Goal: Task Accomplishment & Management: Manage account settings

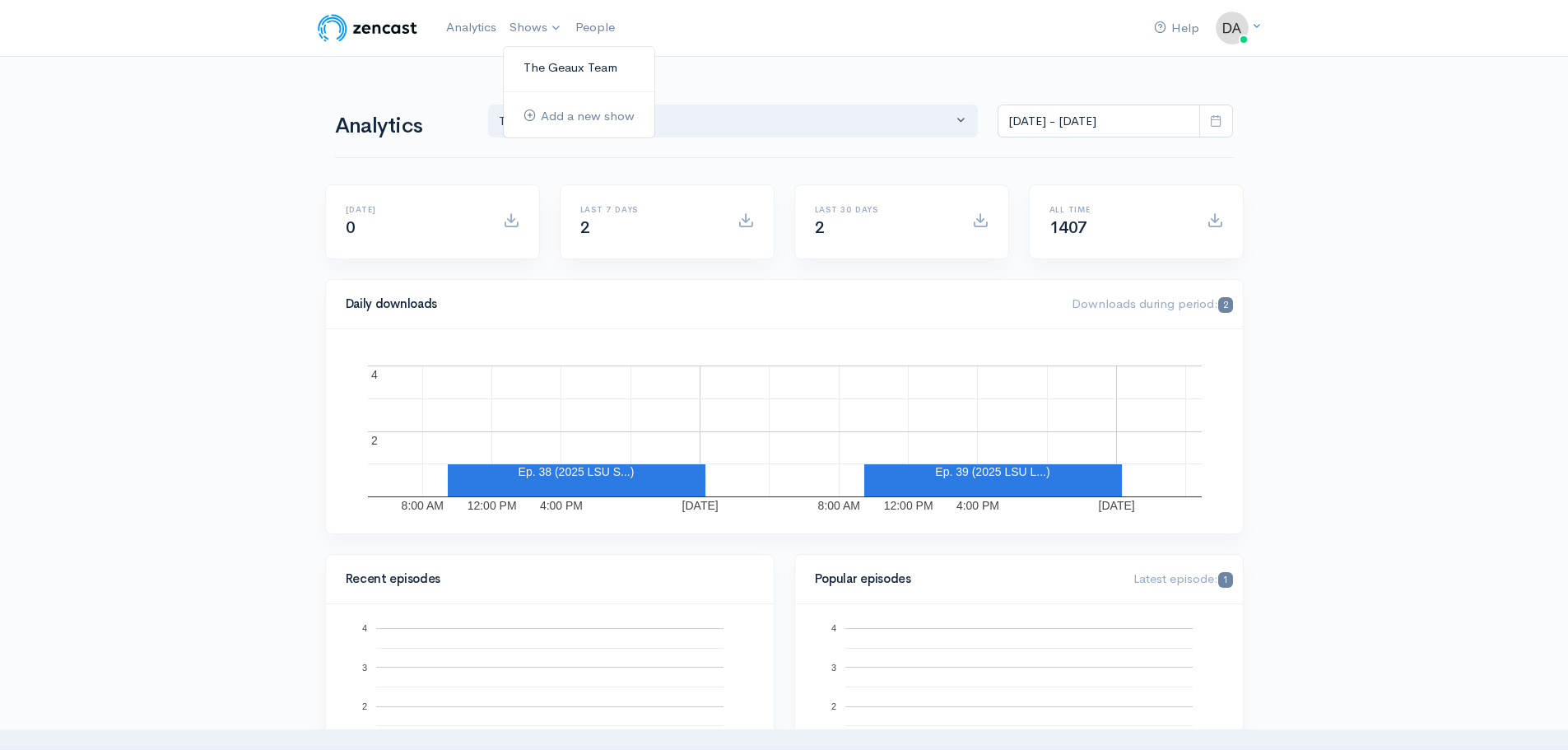
click at [541, 62] on link "The Geaux Team" at bounding box center [578, 68] width 150 height 29
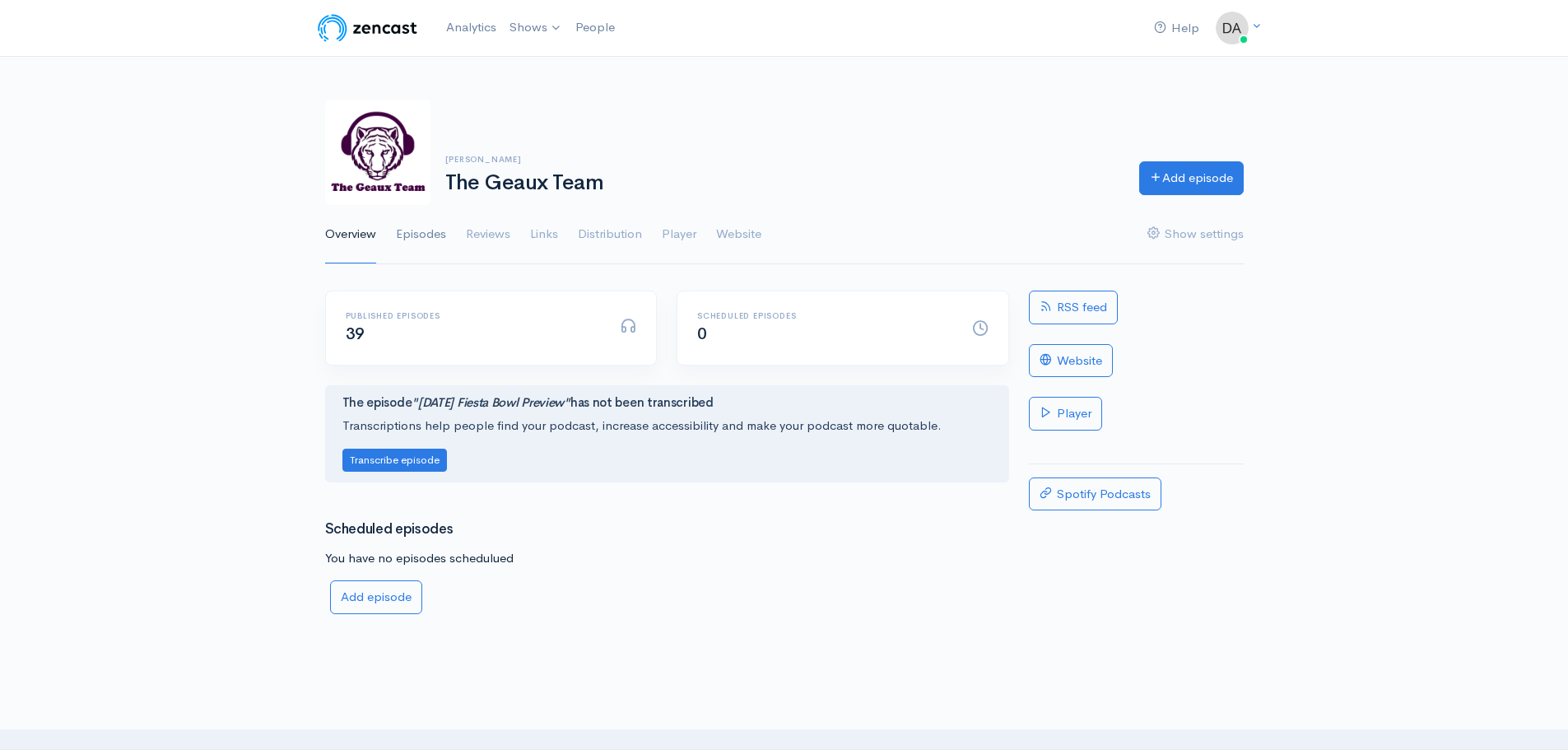
click at [422, 231] on link "Episodes" at bounding box center [421, 235] width 50 height 59
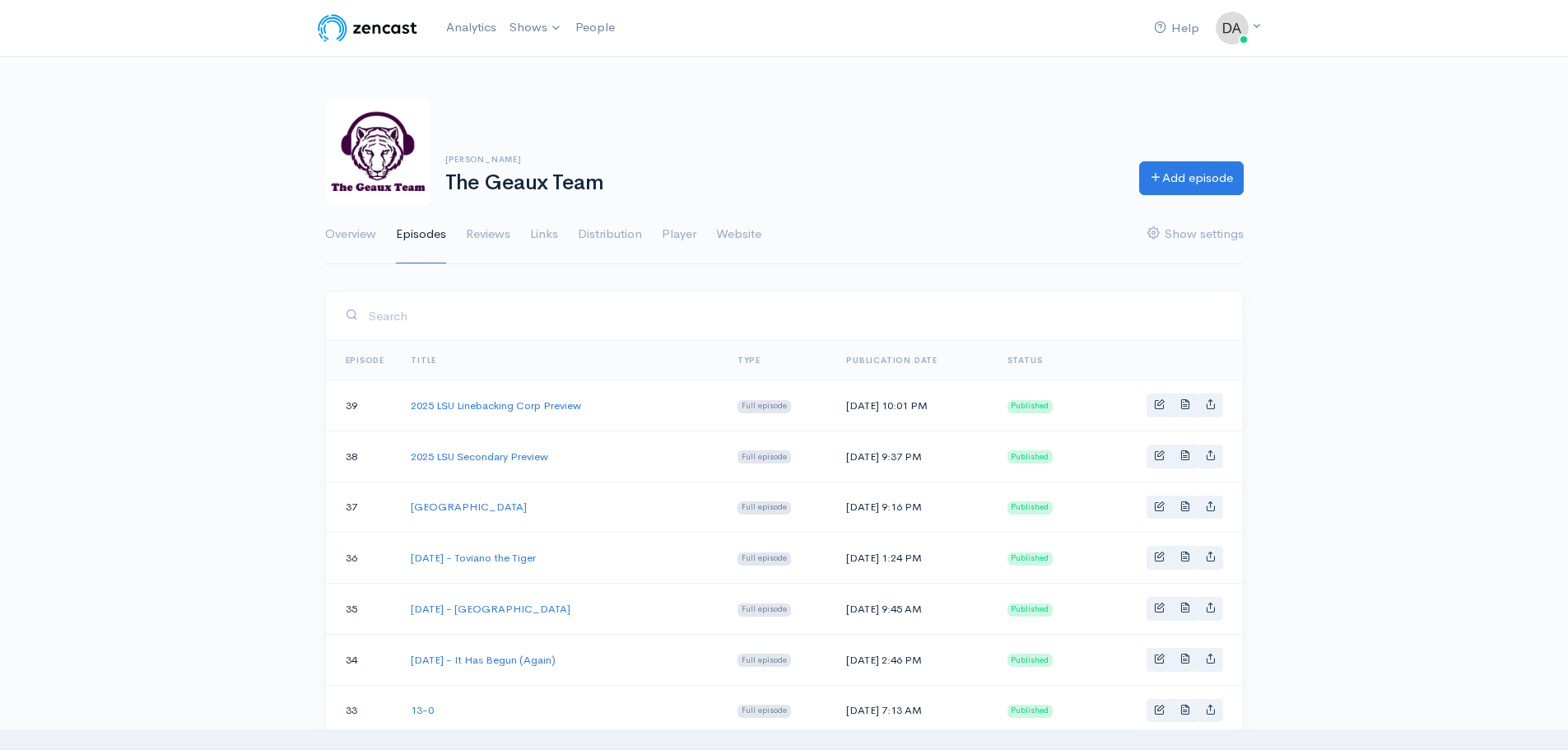
click at [514, 231] on ul "Overview Episodes Reviews Links Distribution Player Website Show settings" at bounding box center [784, 235] width 919 height 59
click at [495, 236] on link "Reviews" at bounding box center [488, 235] width 44 height 59
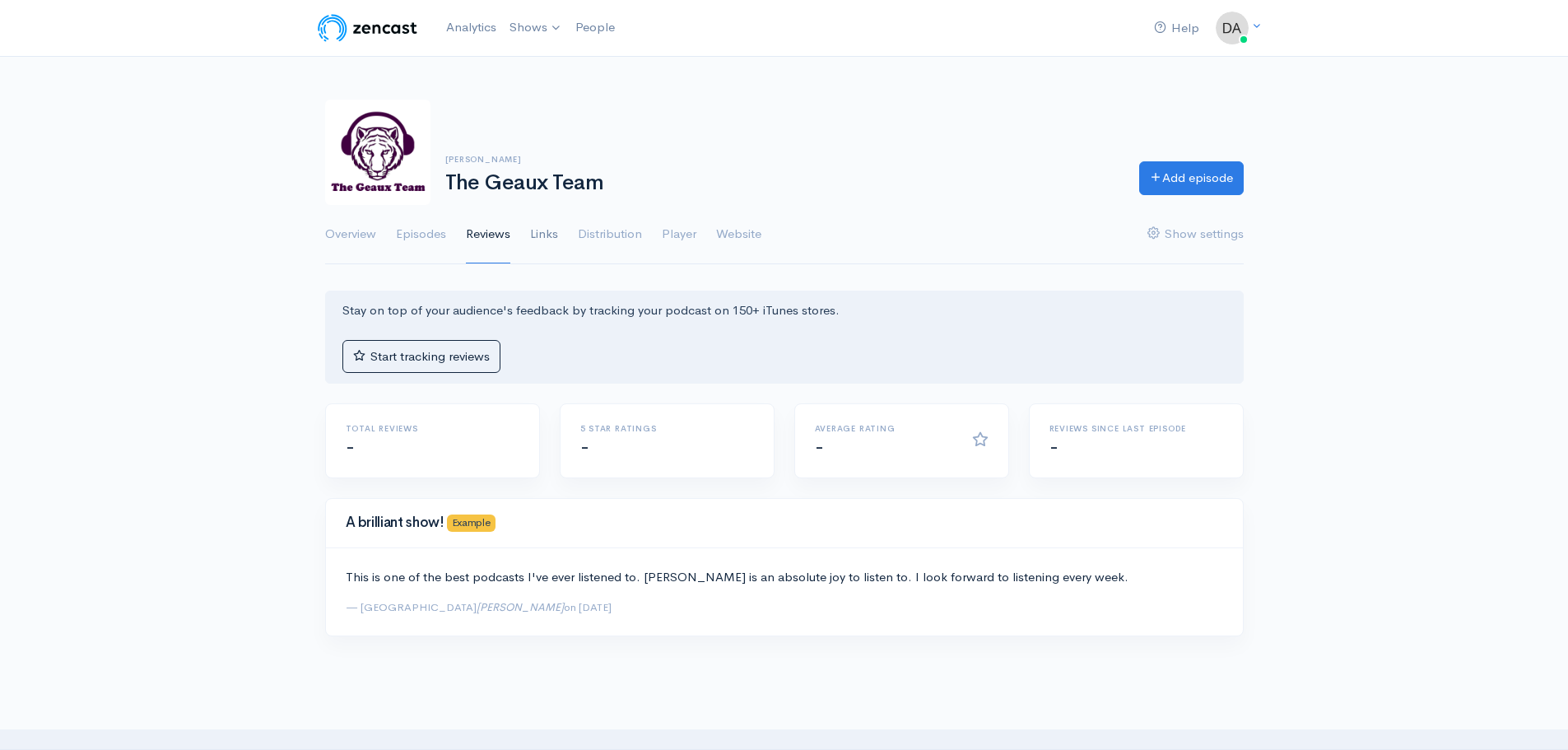
click at [544, 236] on link "Links" at bounding box center [544, 235] width 28 height 59
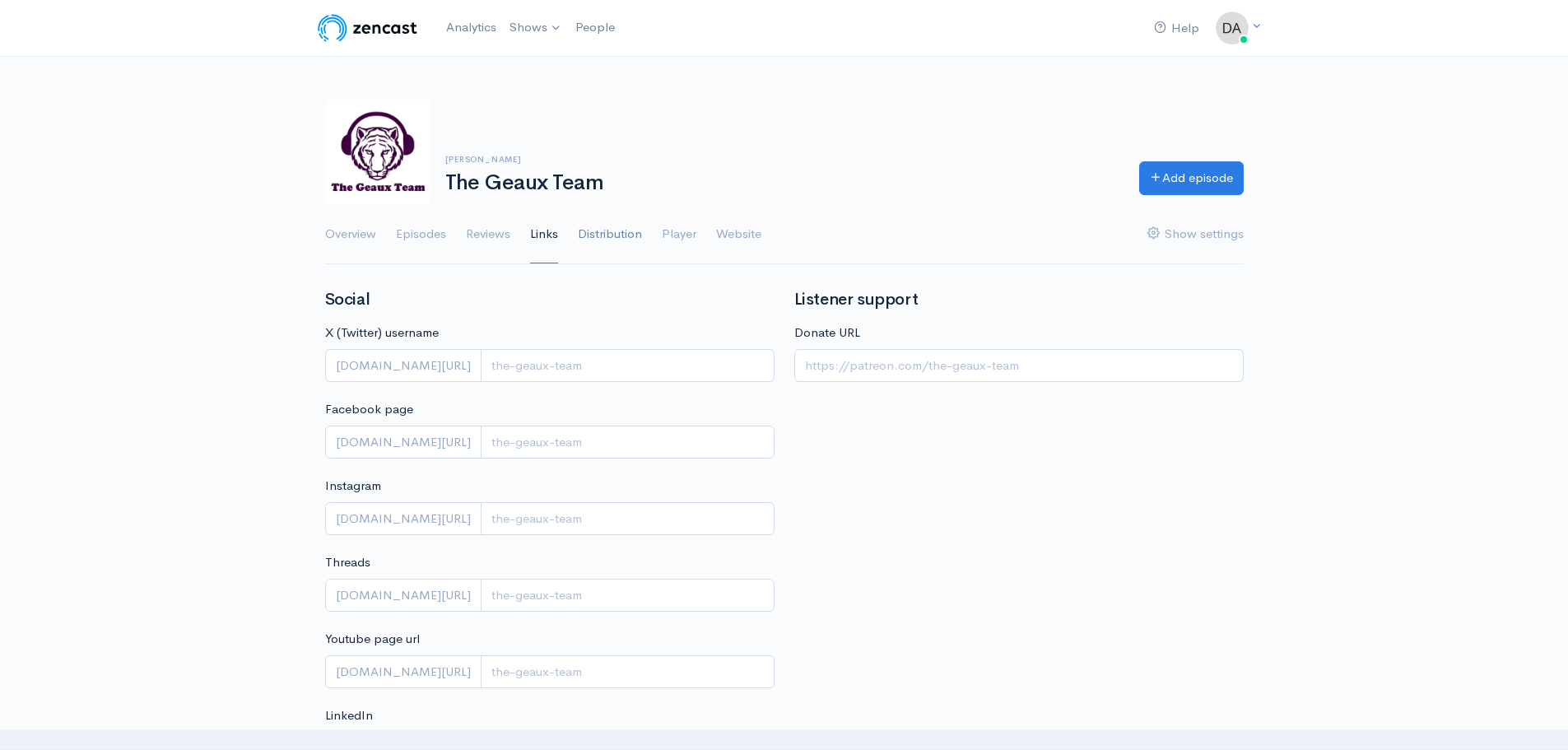
click at [611, 235] on link "Distribution" at bounding box center [610, 235] width 64 height 59
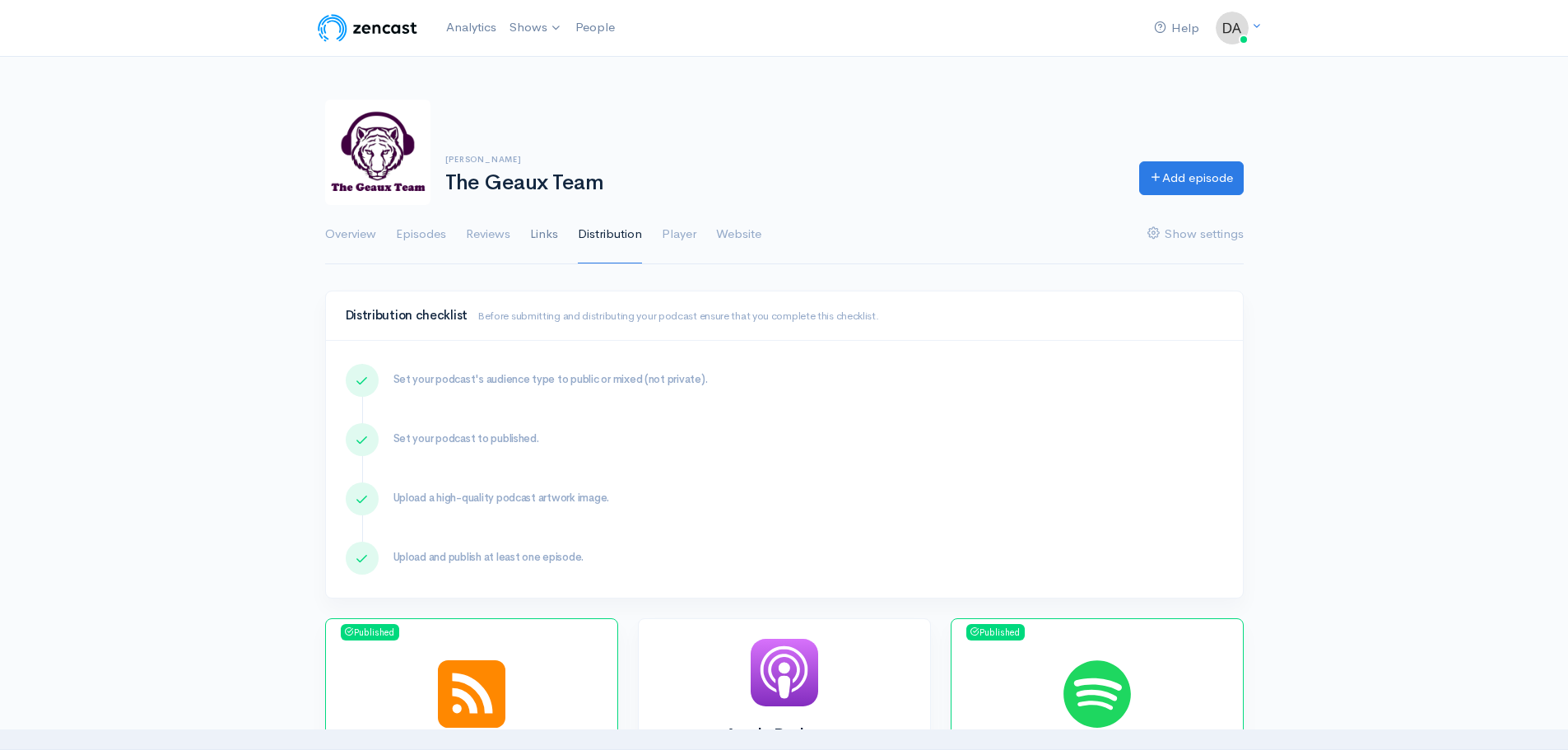
click at [556, 236] on link "Links" at bounding box center [544, 235] width 28 height 59
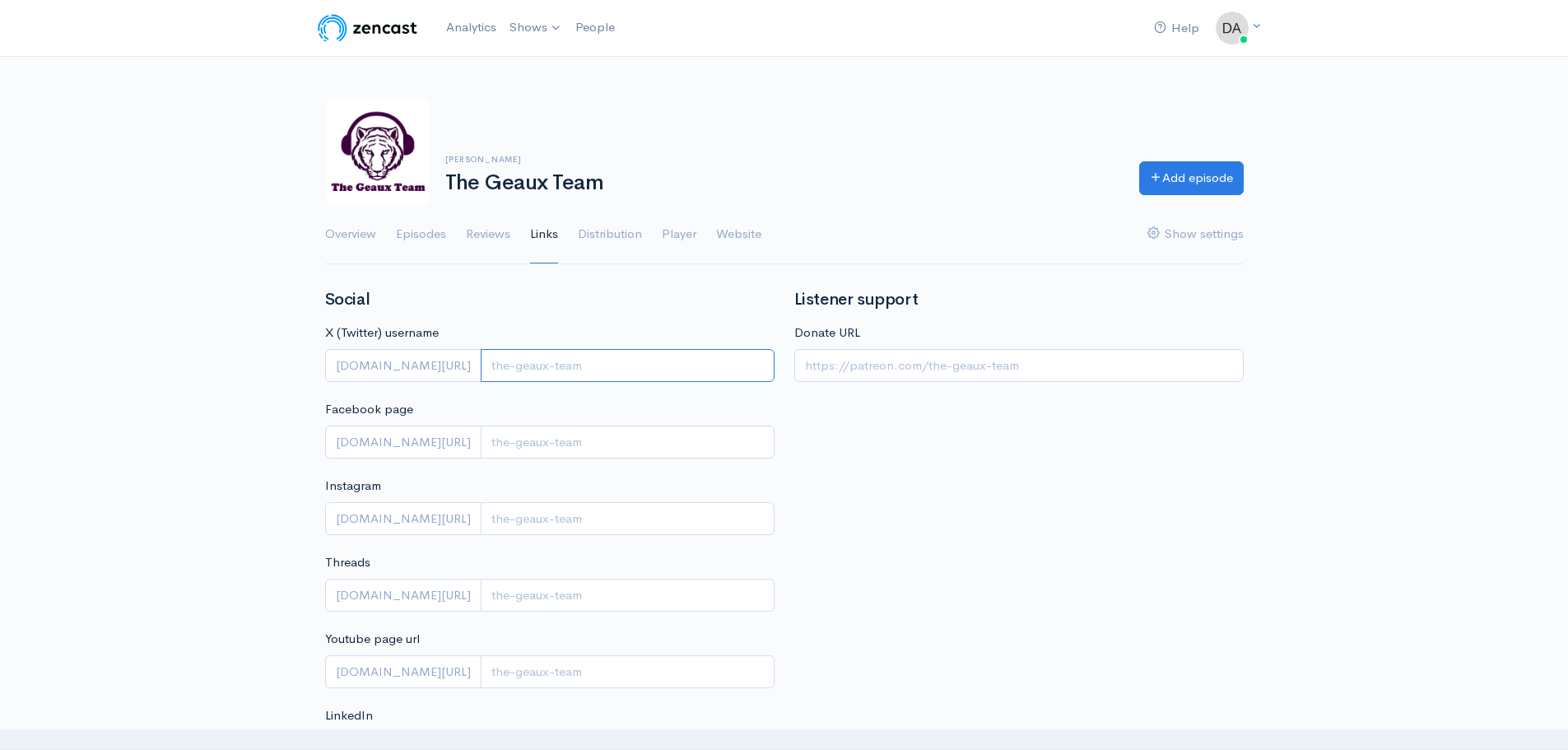
click at [530, 376] on input "X (Twitter) username" at bounding box center [628, 365] width 294 height 34
click at [544, 362] on input "X (Twitter) username" at bounding box center [628, 365] width 294 height 34
click at [550, 320] on div "Social X (Twitter) username [DOMAIN_NAME][URL] Facebook page [DOMAIN_NAME][URL]…" at bounding box center [550, 536] width 469 height 492
click at [550, 358] on input "X (Twitter) username" at bounding box center [628, 365] width 294 height 34
click at [614, 236] on link "Distribution" at bounding box center [610, 235] width 64 height 59
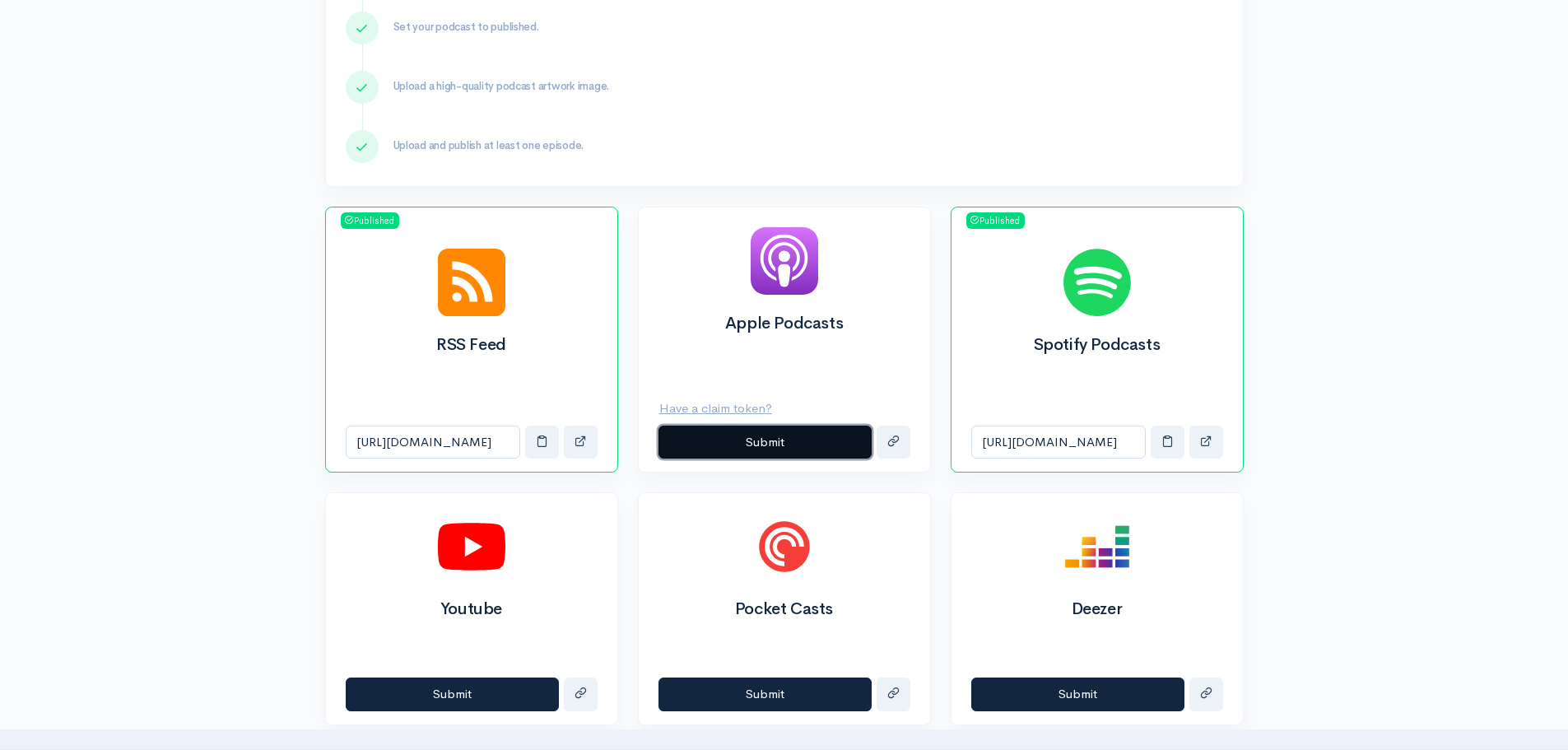
click at [806, 441] on button "Submit" at bounding box center [764, 441] width 213 height 34
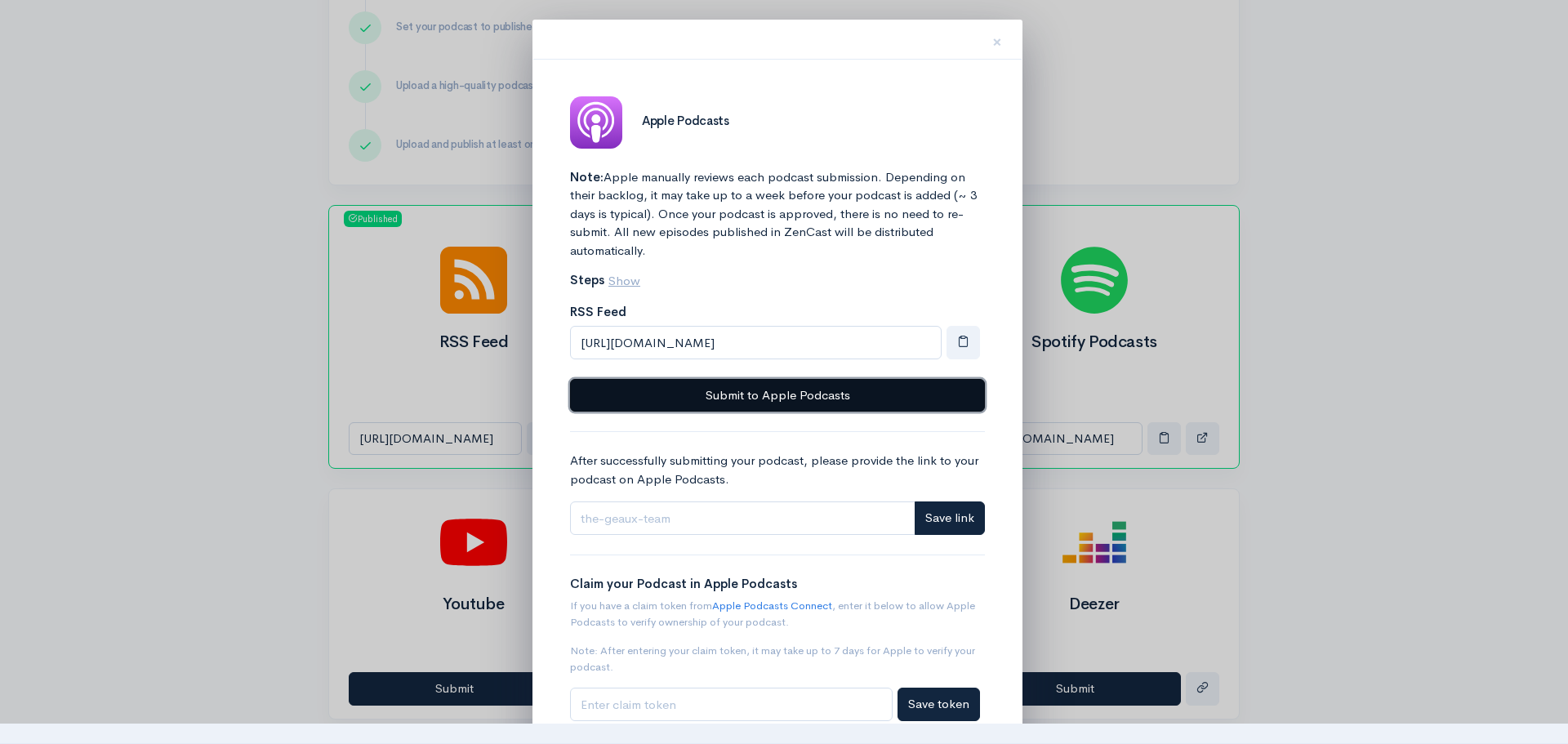
click at [812, 390] on button "Submit to Apple Podcasts" at bounding box center [777, 395] width 415 height 34
click at [777, 392] on button "Submit to Apple Podcasts" at bounding box center [777, 395] width 415 height 34
click at [806, 383] on button "Submit to Apple Podcasts" at bounding box center [777, 395] width 415 height 34
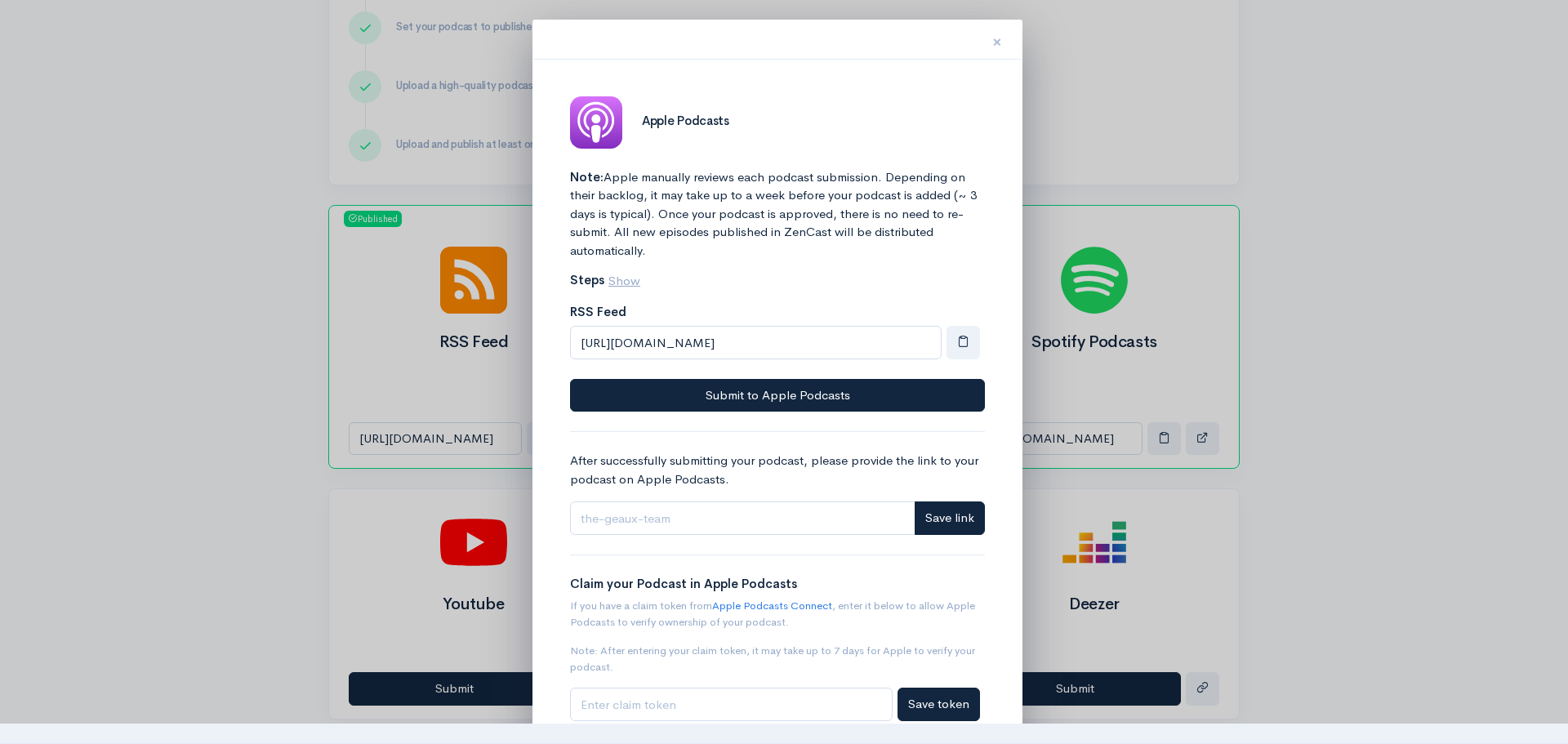
click at [996, 44] on span "×" at bounding box center [996, 41] width 9 height 23
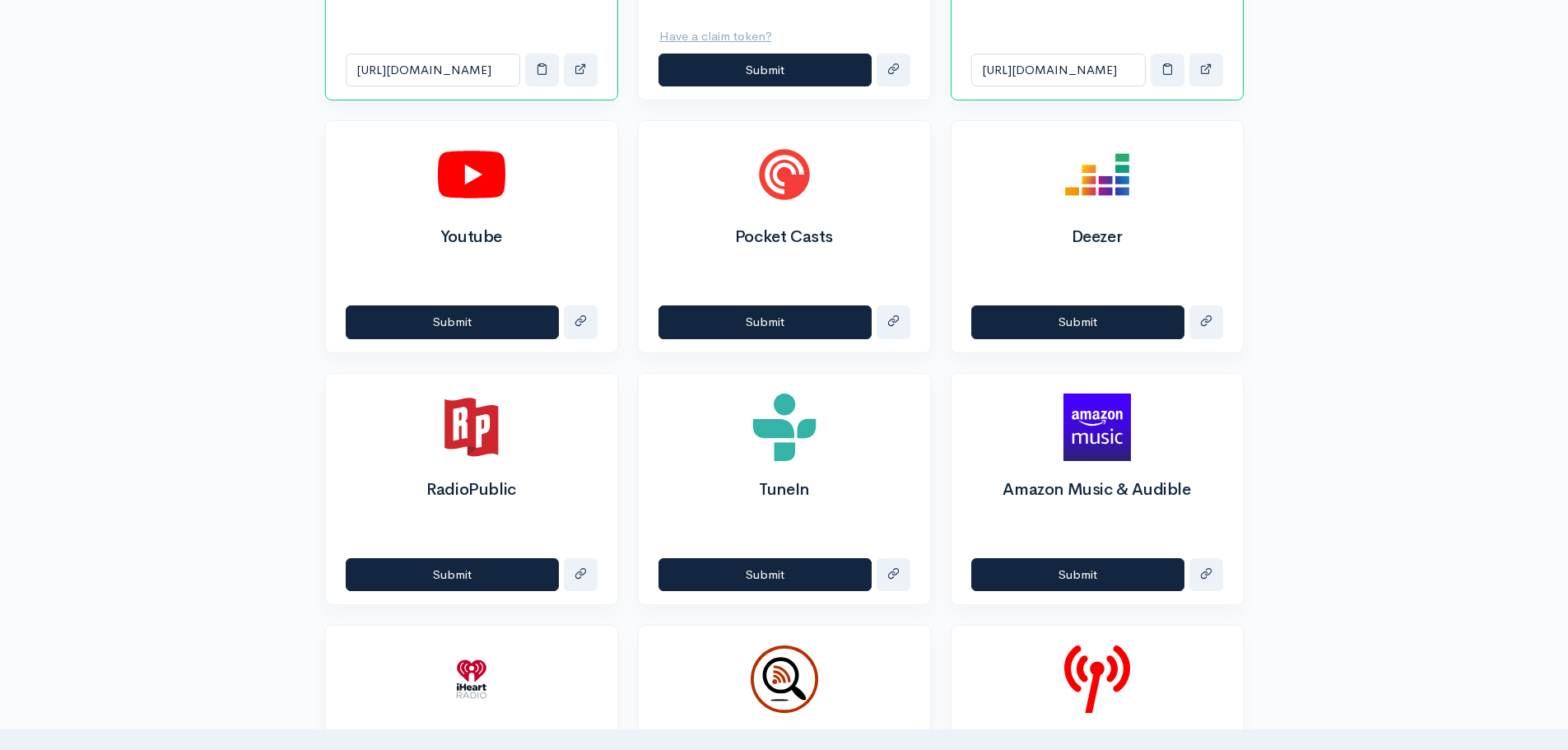
scroll to position [960, 0]
